Goal: Task Accomplishment & Management: Use online tool/utility

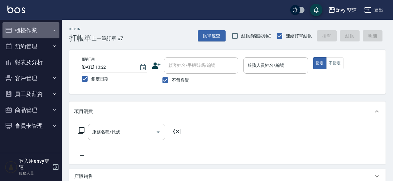
click at [36, 31] on button "櫃檯作業" at bounding box center [30, 30] width 57 height 16
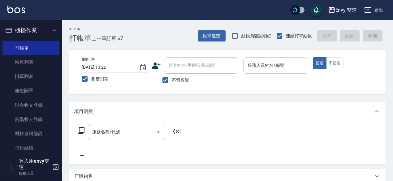
click at [259, 59] on div "服務人員姓名/編號" at bounding box center [275, 65] width 65 height 16
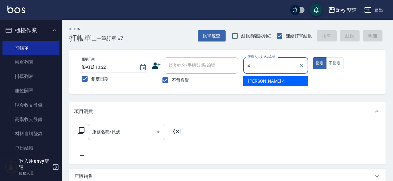
type input "[PERSON_NAME]-4"
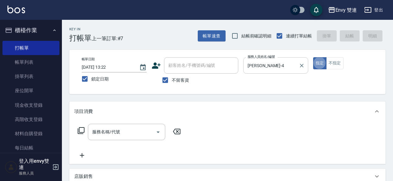
type button "true"
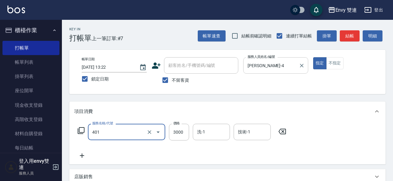
type input "染髮(401)"
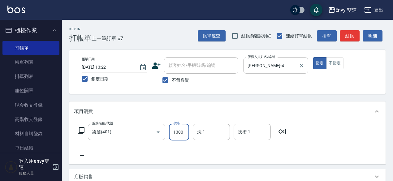
type input "1300"
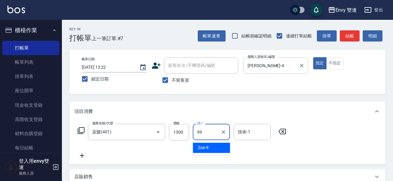
type input "YuYu-99"
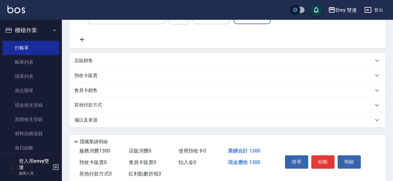
scroll to position [132, 0]
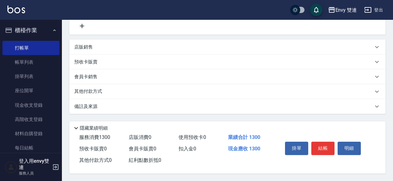
type input "YuYu-99"
click at [204, 88] on div "其他付款方式" at bounding box center [223, 91] width 299 height 7
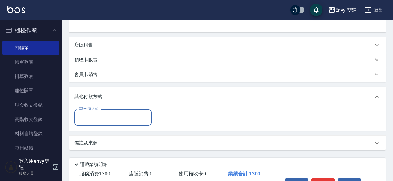
scroll to position [0, 0]
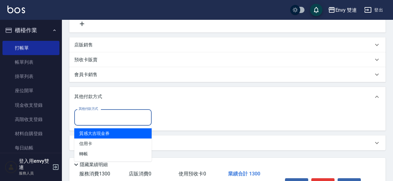
click at [134, 117] on input "其他付款方式" at bounding box center [113, 117] width 72 height 11
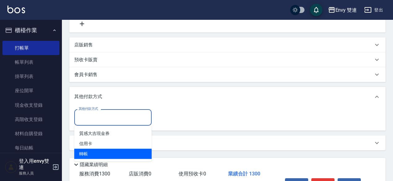
click at [113, 155] on span "轉帳" at bounding box center [112, 154] width 77 height 10
type input "轉帳"
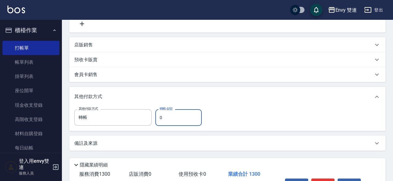
click at [180, 110] on input "0" at bounding box center [178, 117] width 46 height 17
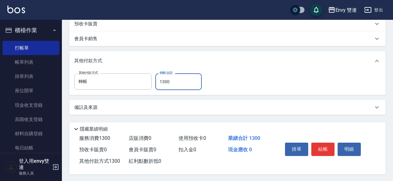
scroll to position [171, 0]
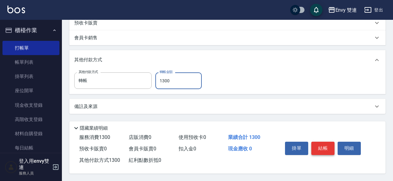
type input "1300"
click at [330, 144] on button "結帳" at bounding box center [322, 148] width 23 height 13
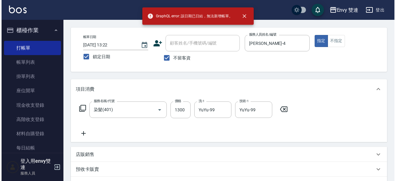
scroll to position [20, 0]
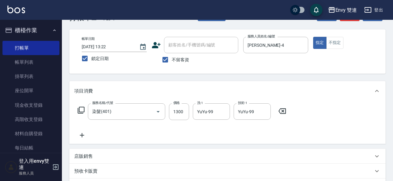
click at [155, 46] on icon at bounding box center [156, 45] width 9 height 6
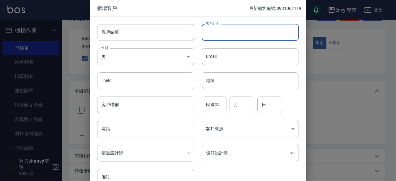
click at [220, 35] on input "客戶姓名" at bounding box center [250, 32] width 97 height 17
type input "[PERSON_NAME]"
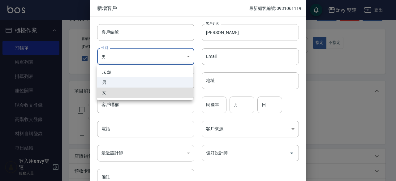
type input "[DEMOGRAPHIC_DATA]"
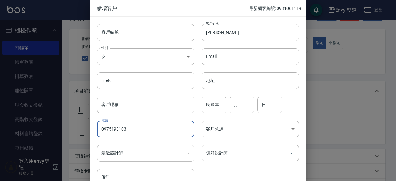
type input "0975193103"
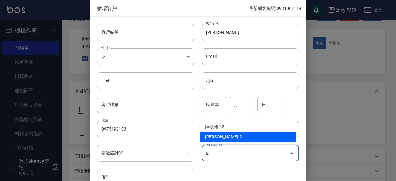
type input "[PERSON_NAME]"
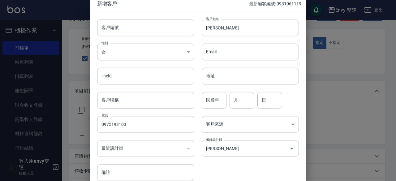
scroll to position [33, 0]
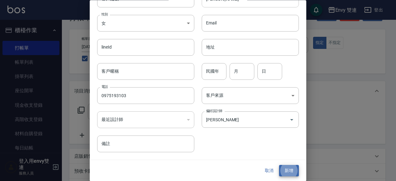
click at [279, 165] on button "新增" at bounding box center [289, 170] width 20 height 11
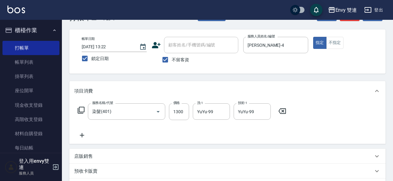
click at [155, 48] on icon at bounding box center [156, 45] width 9 height 6
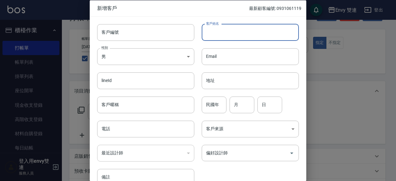
click at [226, 34] on input "客戶姓名" at bounding box center [250, 32] width 97 height 17
type input "[PERSON_NAME]"
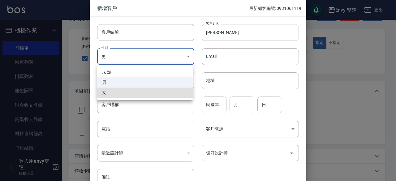
type input "[DEMOGRAPHIC_DATA]"
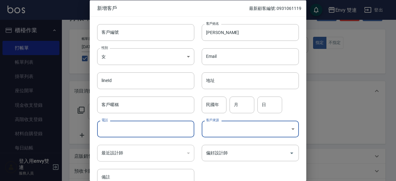
click at [132, 124] on input "電話" at bounding box center [145, 129] width 97 height 17
type input "0986246310"
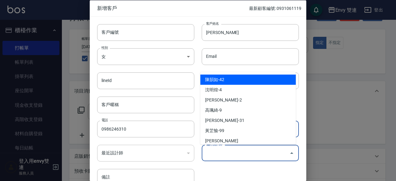
click at [226, 151] on input "偏好設計師" at bounding box center [245, 153] width 82 height 11
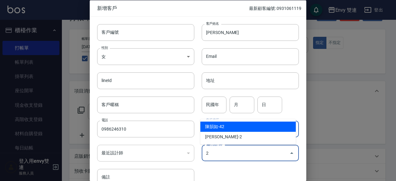
type input "[PERSON_NAME]"
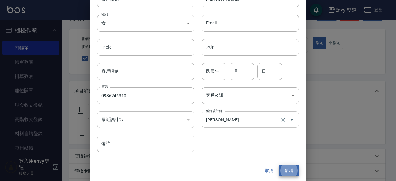
click at [279, 165] on button "新增" at bounding box center [289, 170] width 20 height 11
